Goal: Transaction & Acquisition: Obtain resource

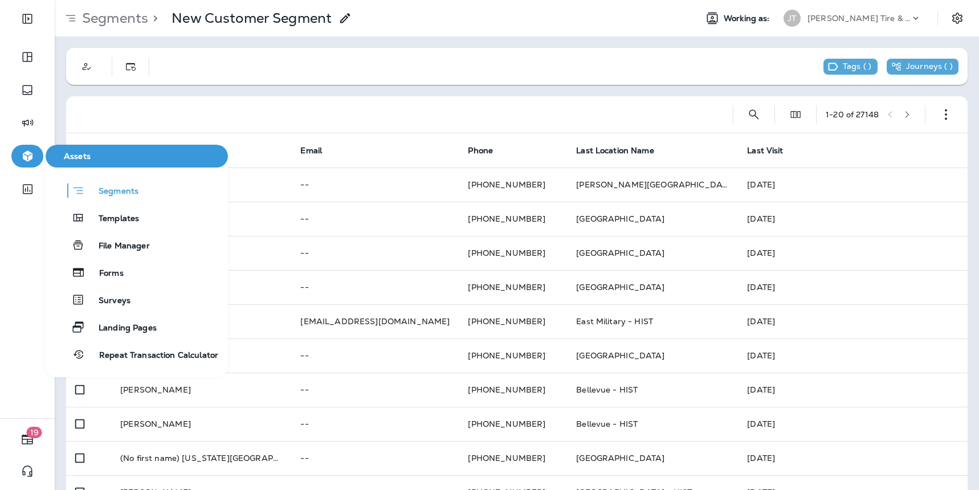
click at [24, 163] on button "button" at bounding box center [27, 156] width 32 height 23
click at [123, 193] on span "Segments" at bounding box center [112, 191] width 54 height 11
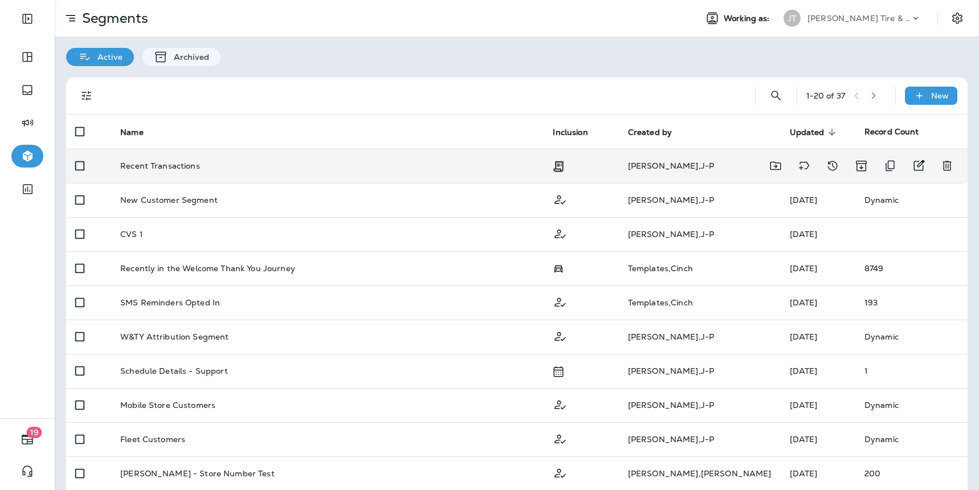
click at [185, 169] on p "Recent Transactions" at bounding box center [160, 165] width 80 height 9
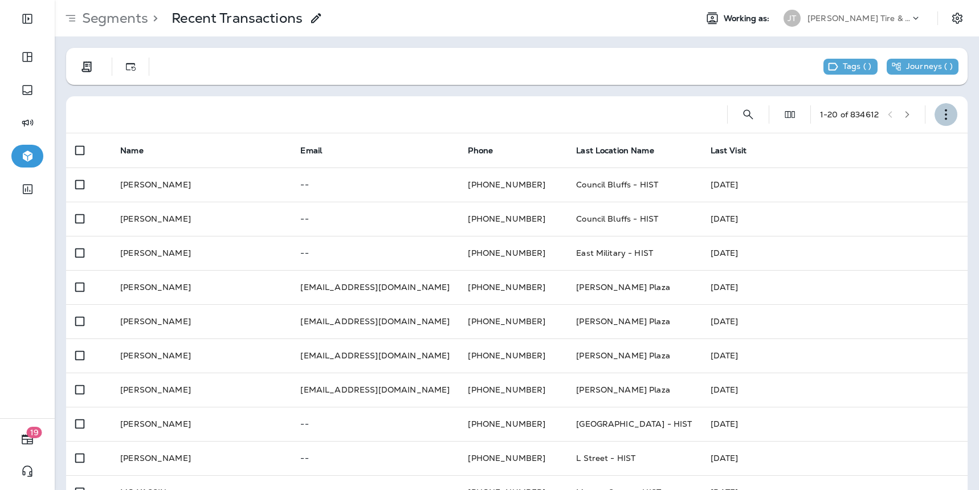
click at [284, 117] on icon "button" at bounding box center [946, 114] width 11 height 11
click at [284, 193] on button "Export Customers" at bounding box center [880, 198] width 137 height 27
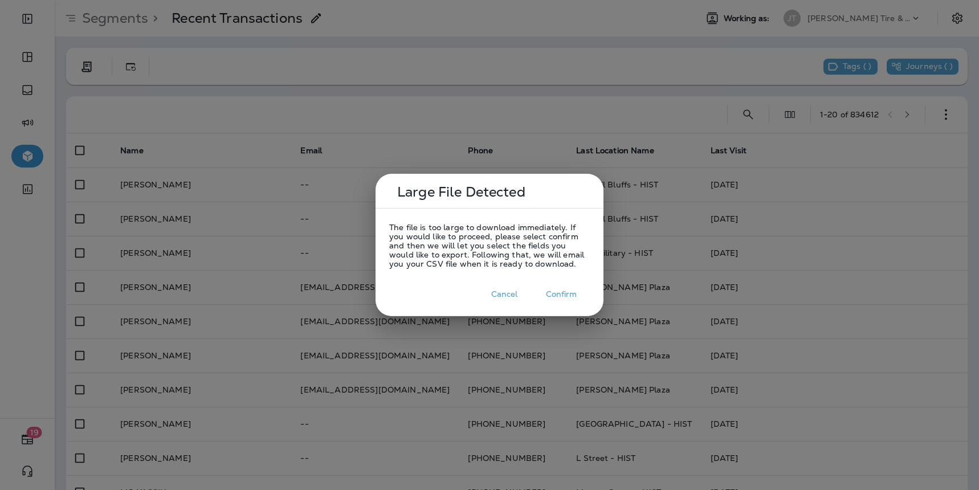
click at [284, 296] on button "Confirm" at bounding box center [561, 295] width 57 height 18
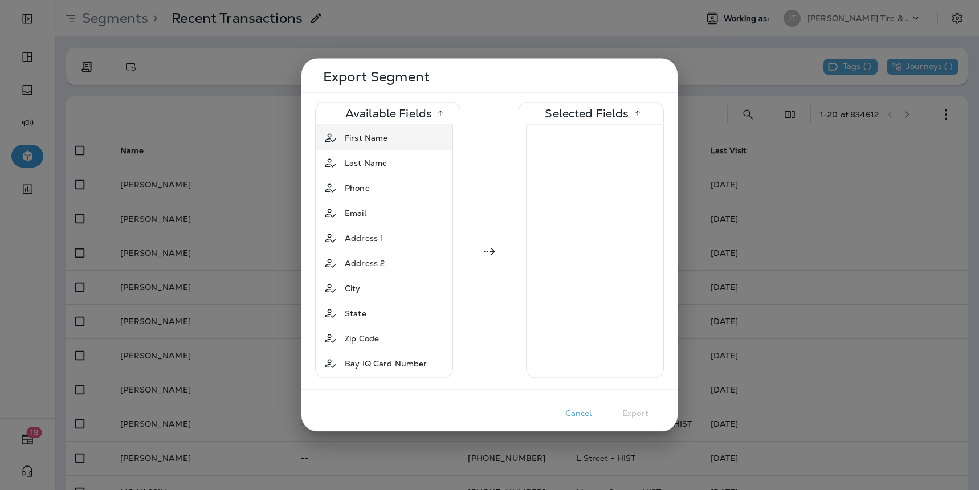
click at [284, 144] on div "First Name" at bounding box center [384, 138] width 132 height 21
click at [284, 144] on div "Last Name" at bounding box center [384, 138] width 132 height 21
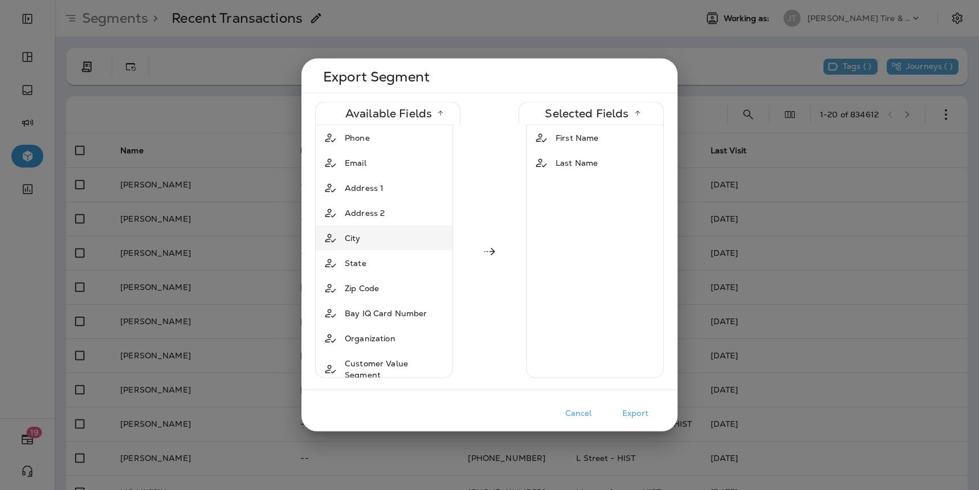
click at [284, 240] on div "City" at bounding box center [384, 238] width 132 height 21
click at [284, 241] on div "State" at bounding box center [384, 238] width 132 height 21
click at [284, 241] on div "Zip Code" at bounding box center [384, 238] width 132 height 21
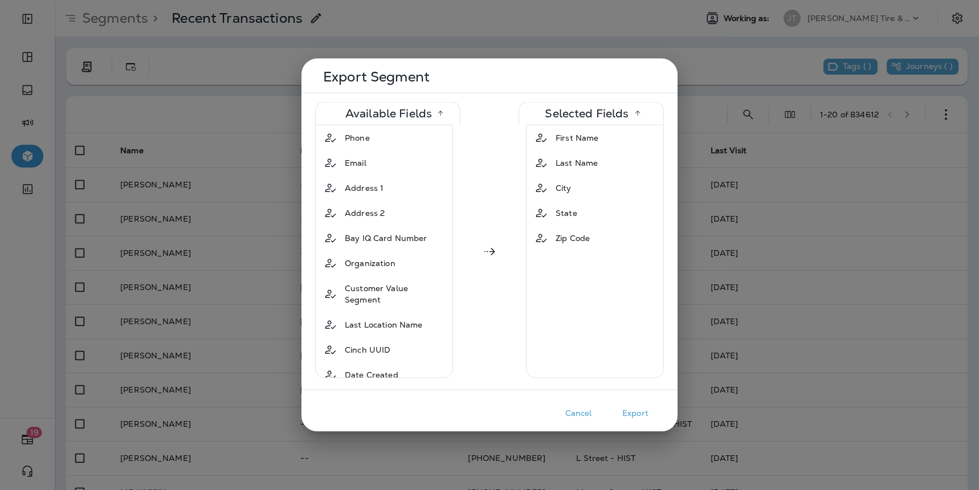
click at [284, 420] on button "Export" at bounding box center [635, 414] width 57 height 18
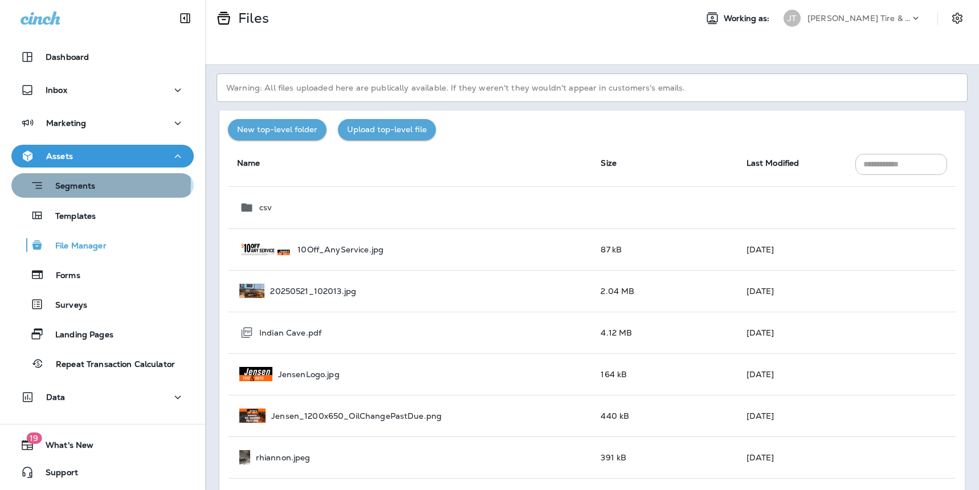
click at [100, 184] on div "Segments" at bounding box center [102, 186] width 173 height 18
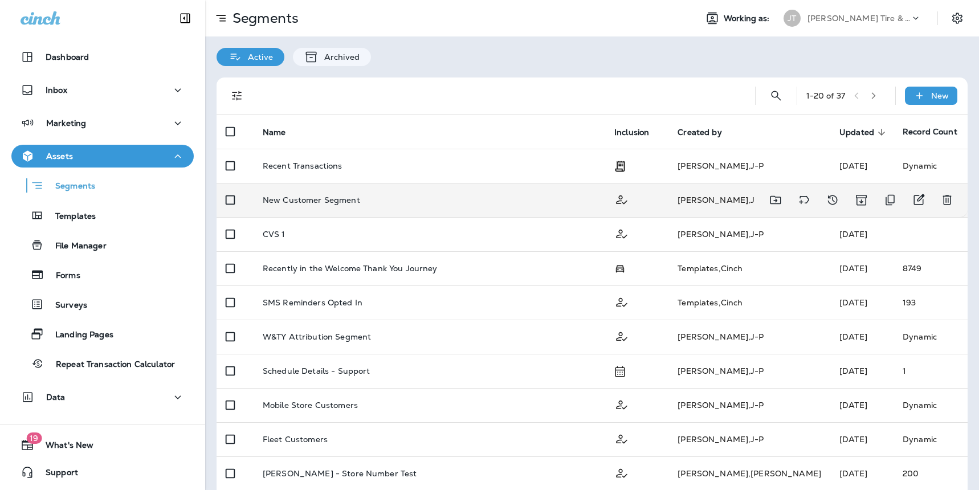
click at [331, 205] on p "New Customer Segment" at bounding box center [311, 200] width 97 height 9
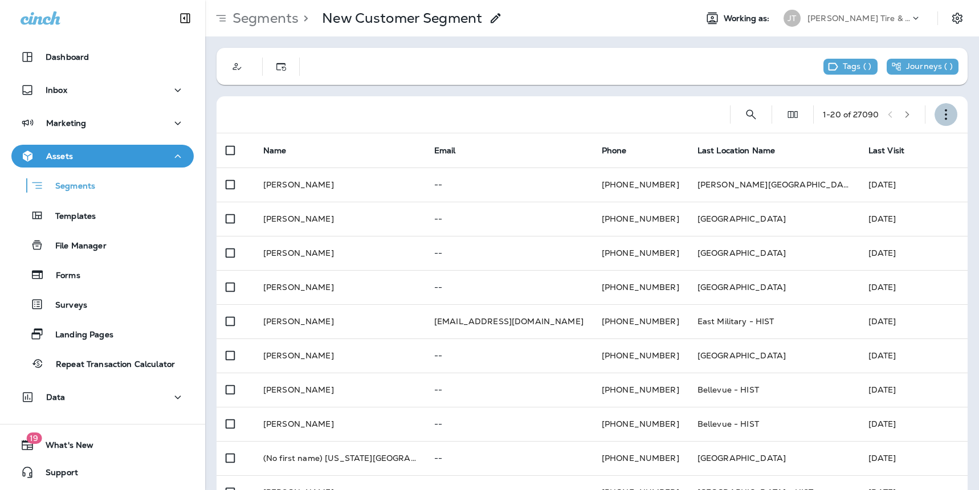
click at [945, 109] on button "button" at bounding box center [946, 114] width 23 height 23
click at [906, 203] on p "Export Customers" at bounding box center [871, 198] width 76 height 9
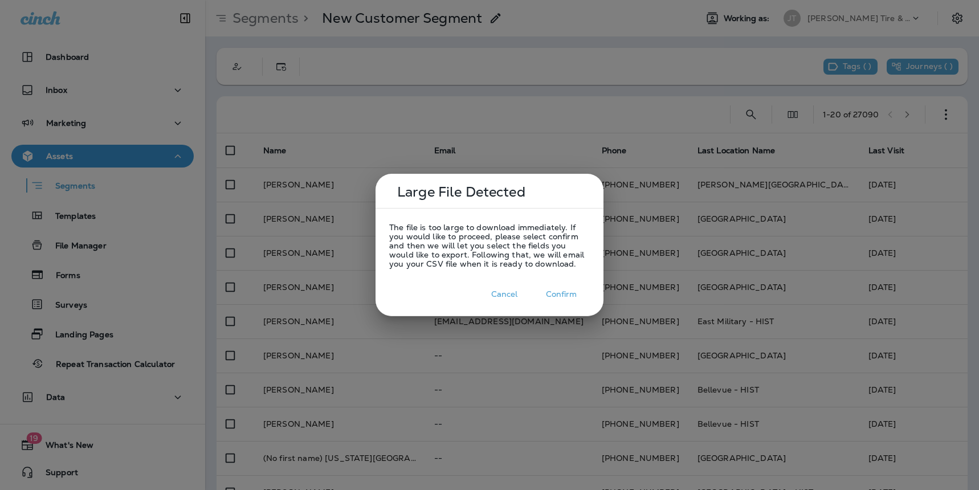
click at [562, 294] on button "Confirm" at bounding box center [561, 295] width 57 height 18
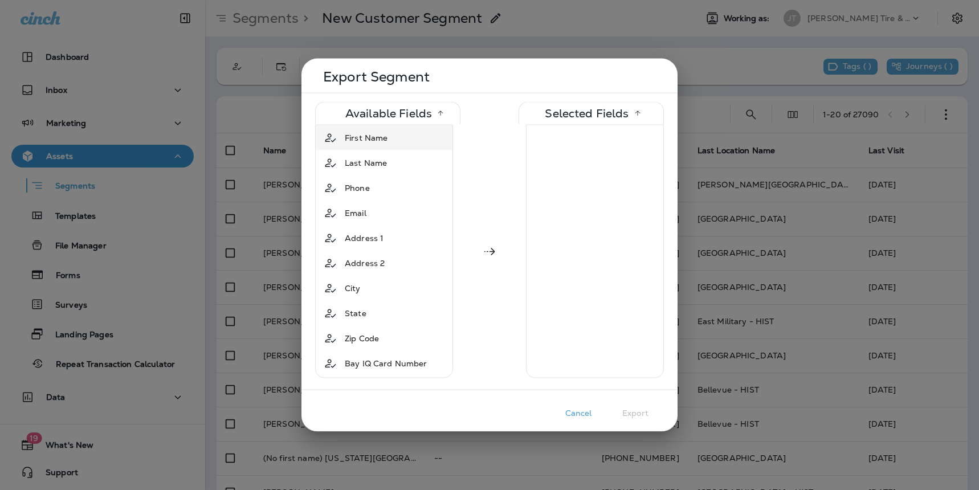
click at [410, 140] on div "First Name" at bounding box center [384, 138] width 132 height 21
click at [410, 148] on td "Last Name" at bounding box center [384, 137] width 137 height 25
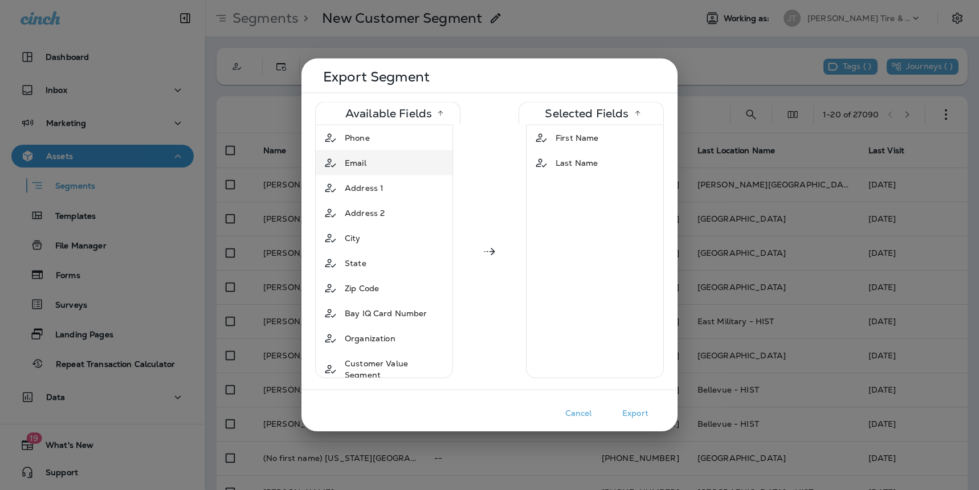
click at [409, 171] on div "Email" at bounding box center [384, 163] width 132 height 21
click at [408, 171] on div "Address 1" at bounding box center [384, 163] width 132 height 21
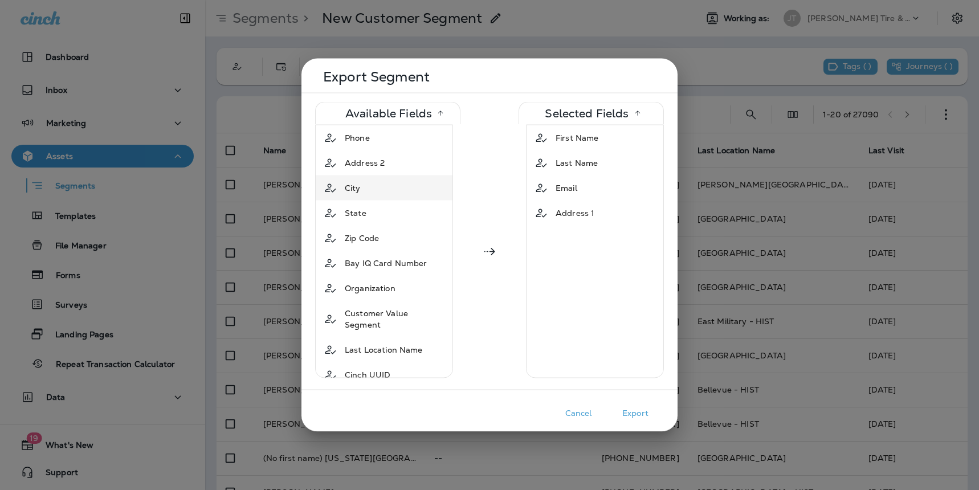
click at [407, 193] on div "City" at bounding box center [384, 188] width 132 height 21
click at [408, 196] on div "State" at bounding box center [384, 188] width 132 height 21
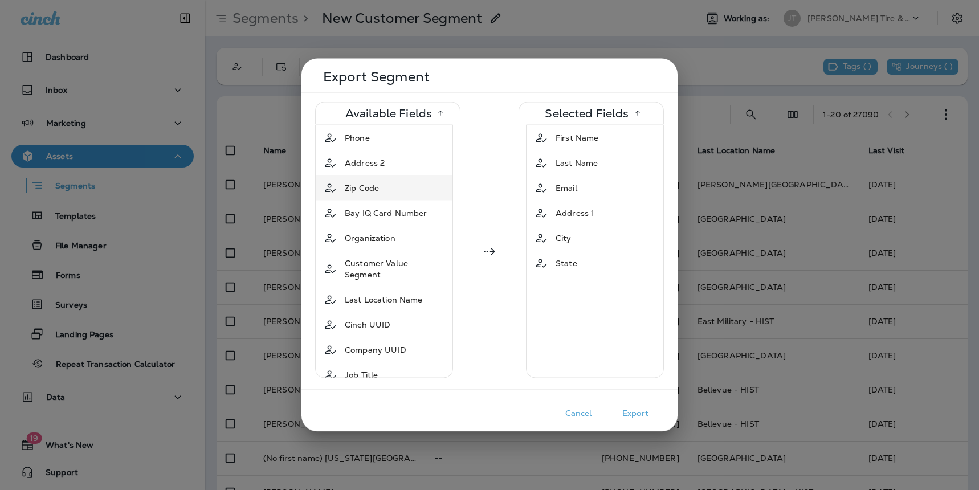
click at [407, 198] on div "Zip Code" at bounding box center [384, 188] width 132 height 21
click at [628, 416] on button "Export" at bounding box center [635, 414] width 57 height 18
